Goal: Transaction & Acquisition: Purchase product/service

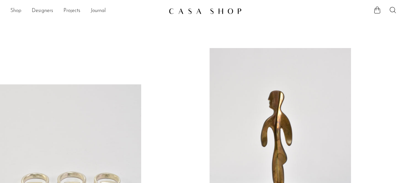
click at [17, 11] on link "Shop" at bounding box center [15, 11] width 11 height 8
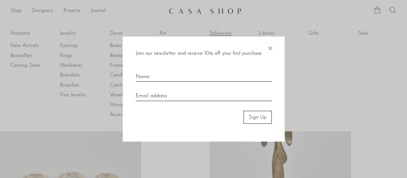
click at [224, 33] on div at bounding box center [203, 89] width 407 height 178
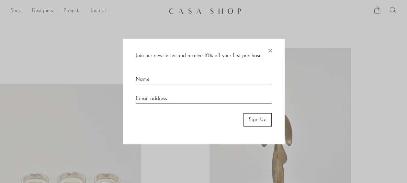
click at [271, 51] on span "×" at bounding box center [270, 49] width 6 height 21
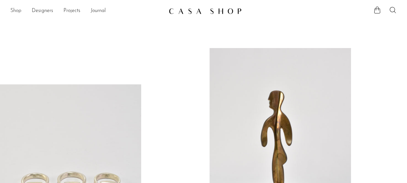
click at [17, 13] on link "Shop" at bounding box center [15, 11] width 11 height 8
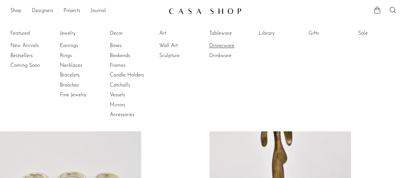
click at [216, 46] on link "Dinnerware" at bounding box center [233, 45] width 49 height 7
